Goal: Contribute content: Add original content to the website for others to see

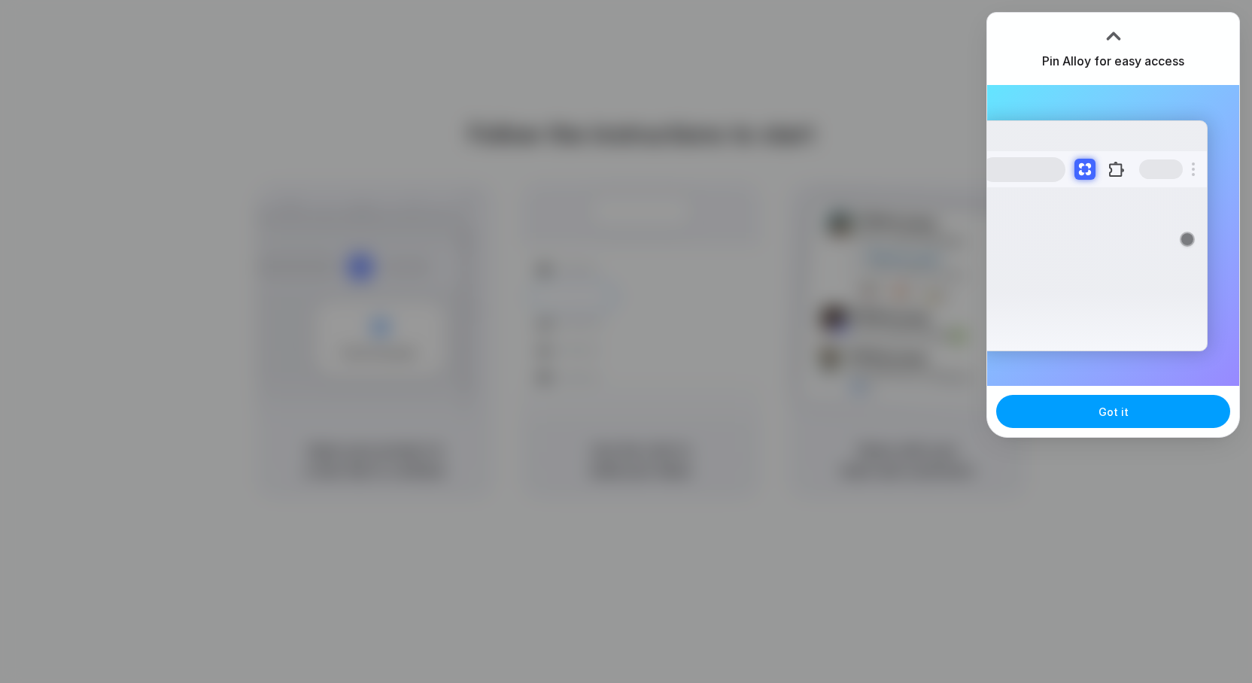
click at [1060, 411] on button "Got it" at bounding box center [1113, 411] width 234 height 33
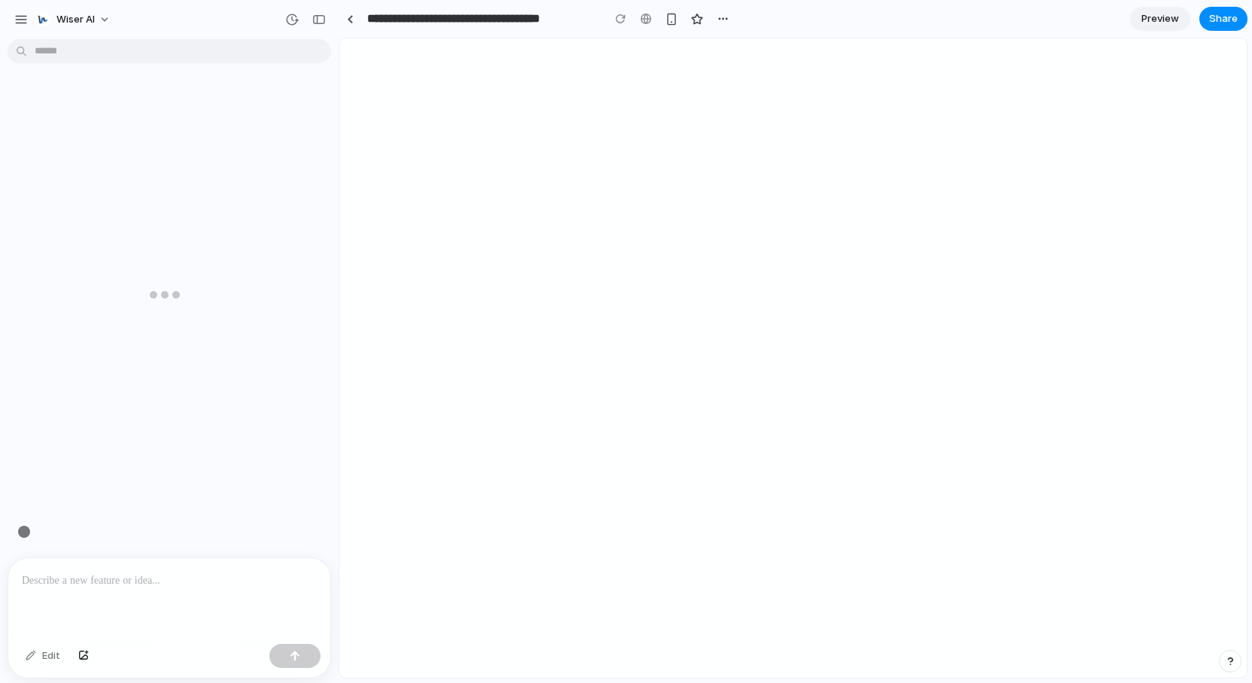
scroll to position [0, 9]
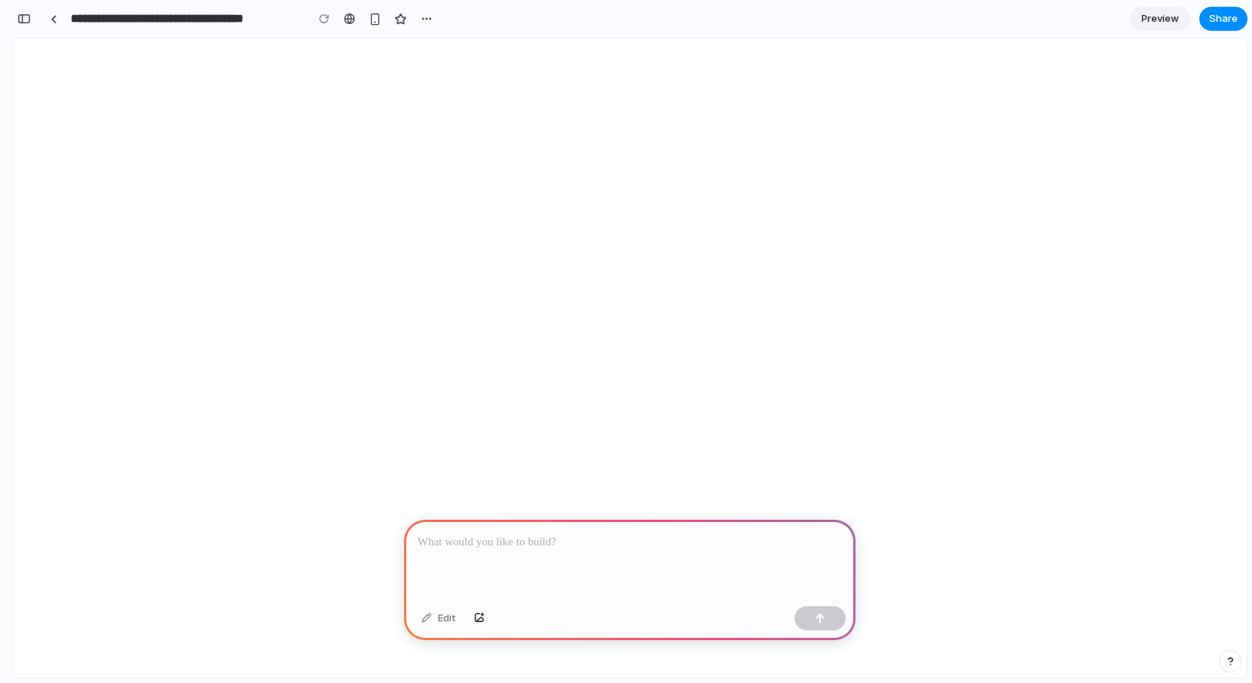
click at [467, 542] on p at bounding box center [630, 543] width 424 height 18
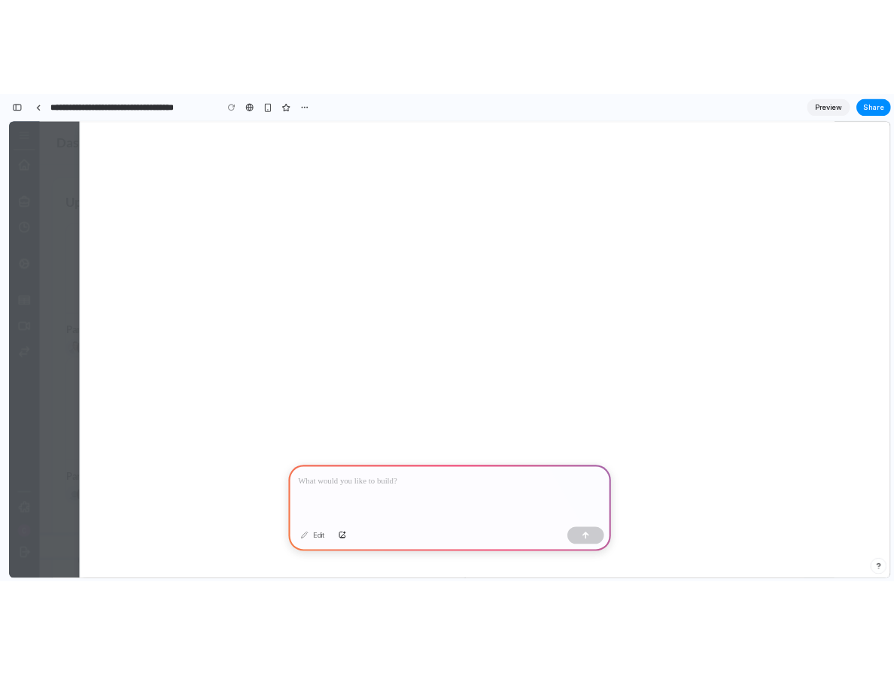
scroll to position [0, 0]
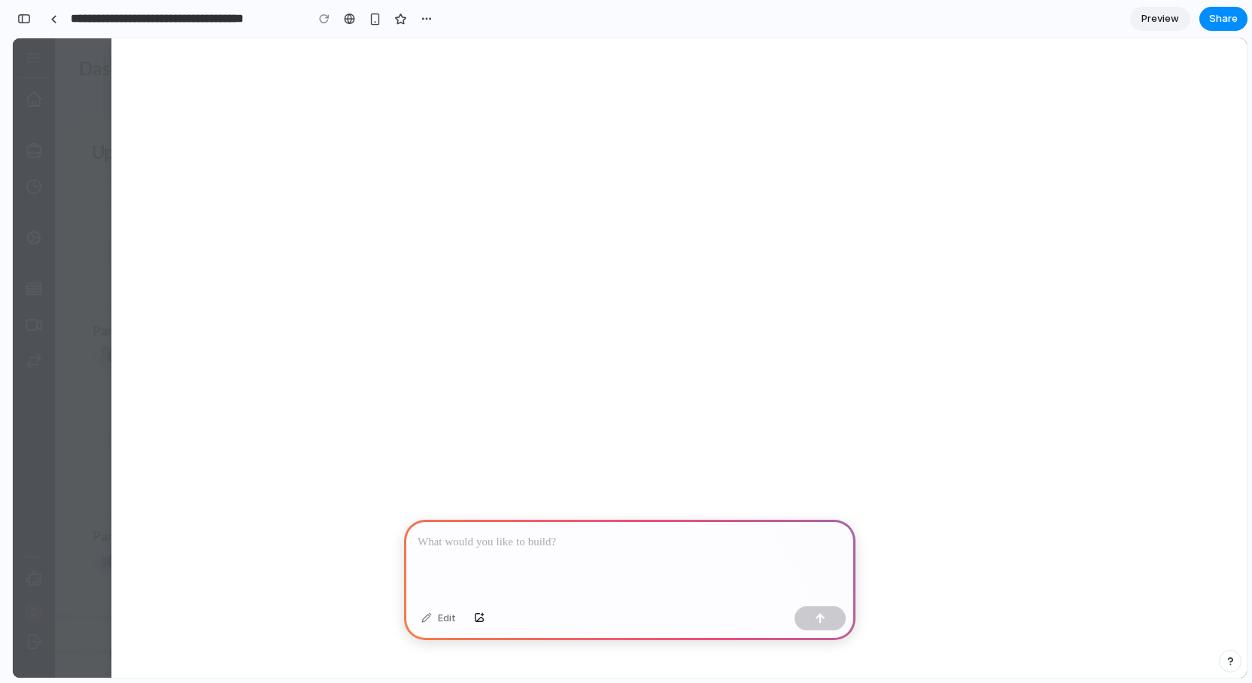
click at [467, 541] on p at bounding box center [630, 543] width 424 height 18
click at [507, 567] on div at bounding box center [629, 560] width 451 height 81
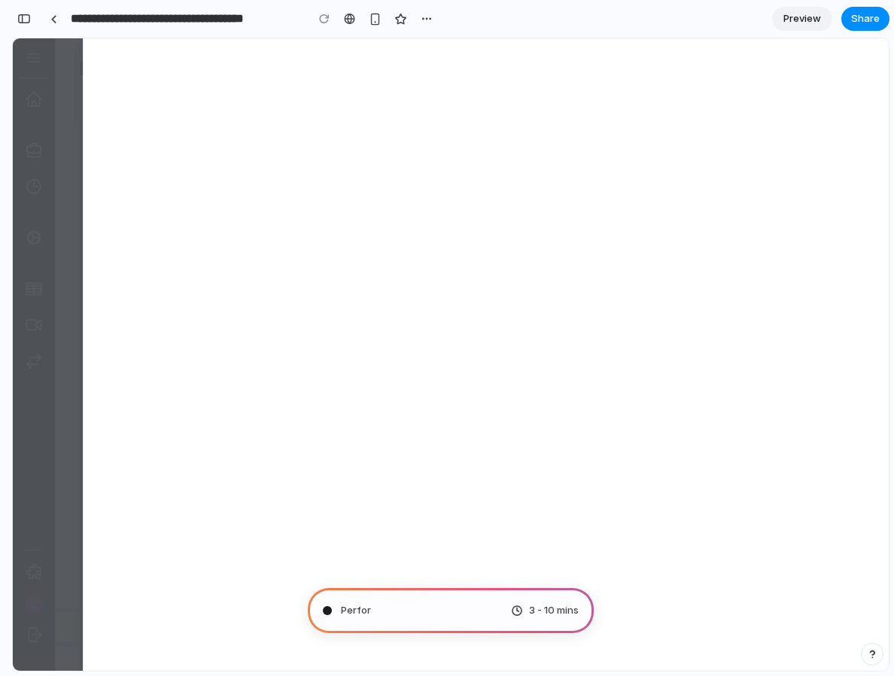
type input "**********"
